Goal: Information Seeking & Learning: Check status

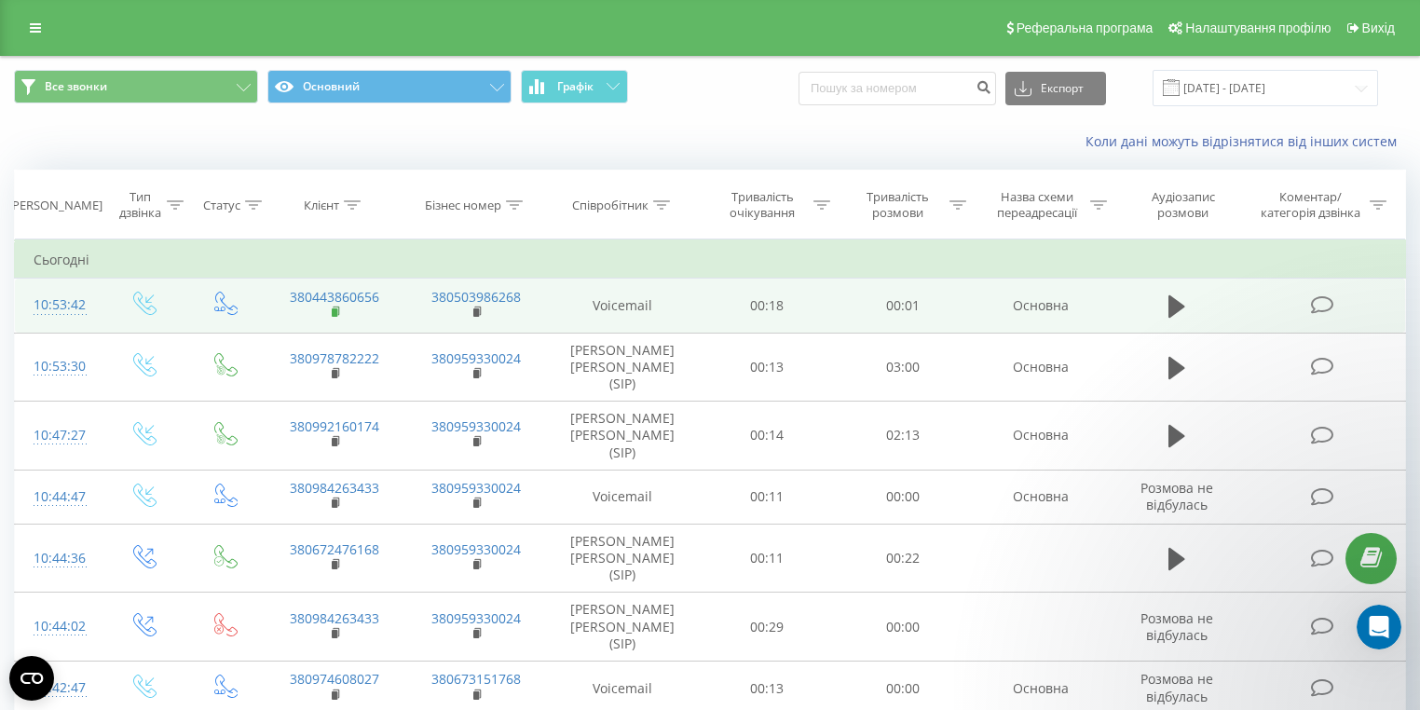
click at [336, 309] on rect at bounding box center [335, 312] width 6 height 8
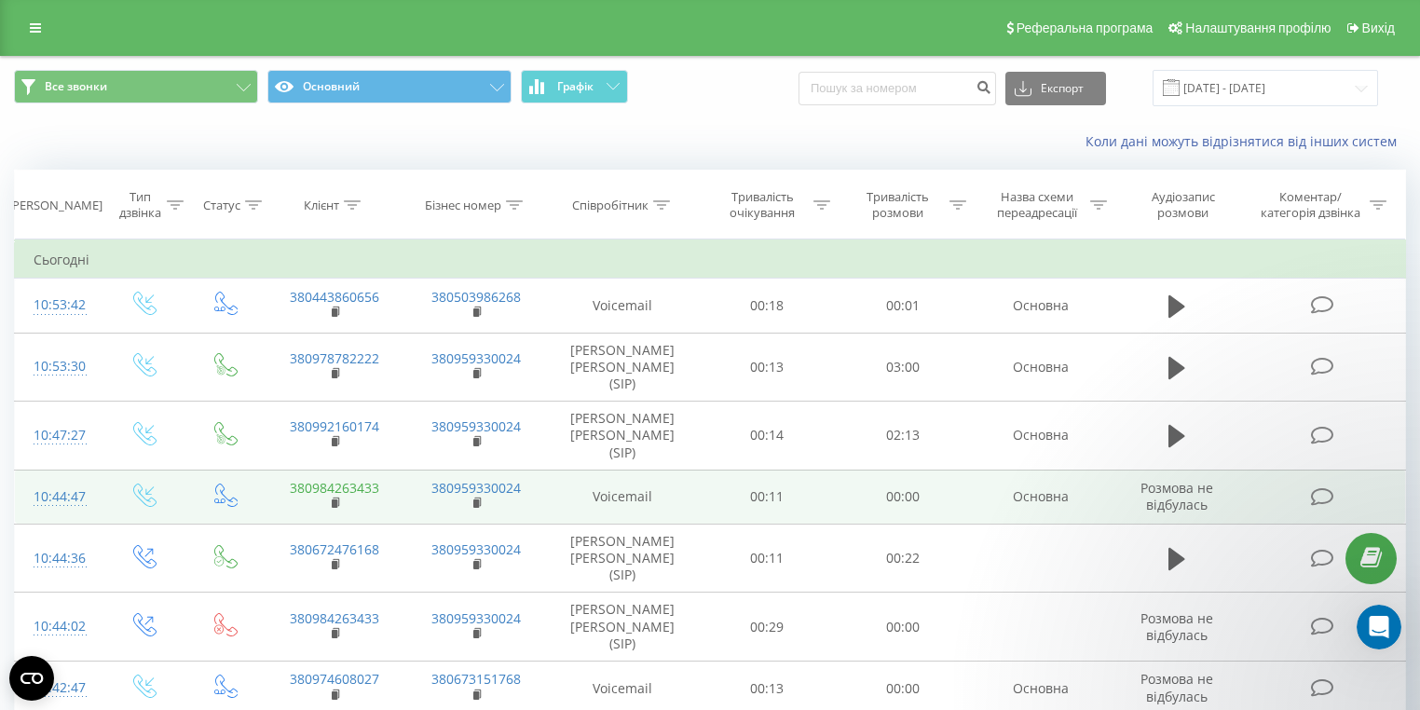
click at [365, 479] on link "380984263433" at bounding box center [334, 488] width 89 height 18
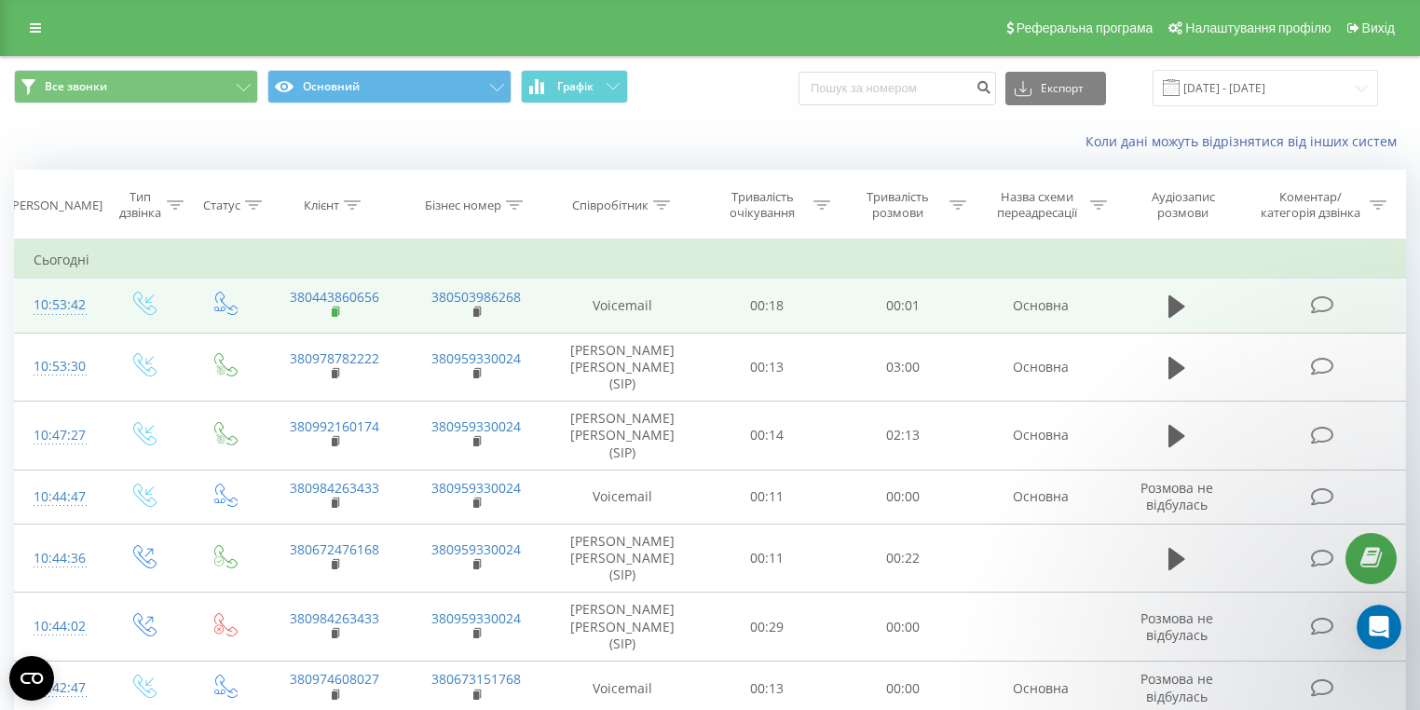
click at [332, 308] on rect at bounding box center [335, 312] width 6 height 8
